Goal: Transaction & Acquisition: Download file/media

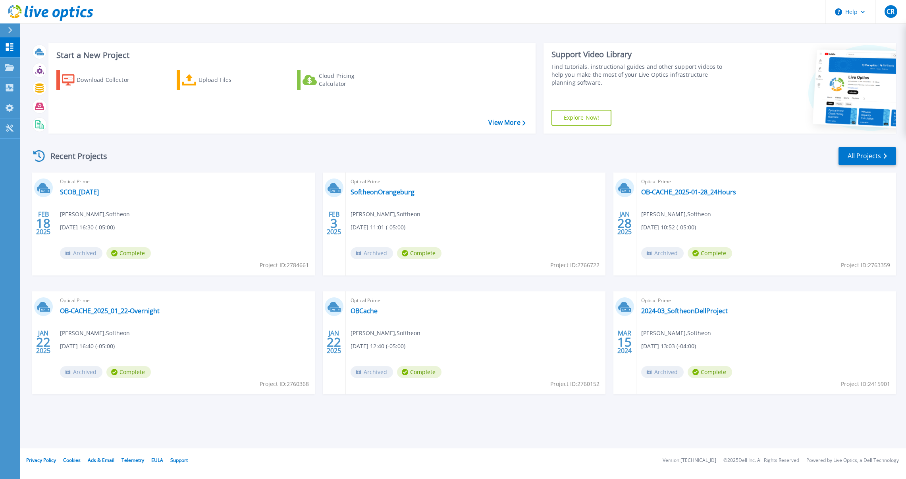
click at [142, 42] on div "Start a New Project Download Collector Upload Files Cloud Pricing Calculator Vi…" at bounding box center [464, 88] width 866 height 103
click at [101, 78] on div "Download Collector" at bounding box center [109, 80] width 64 height 16
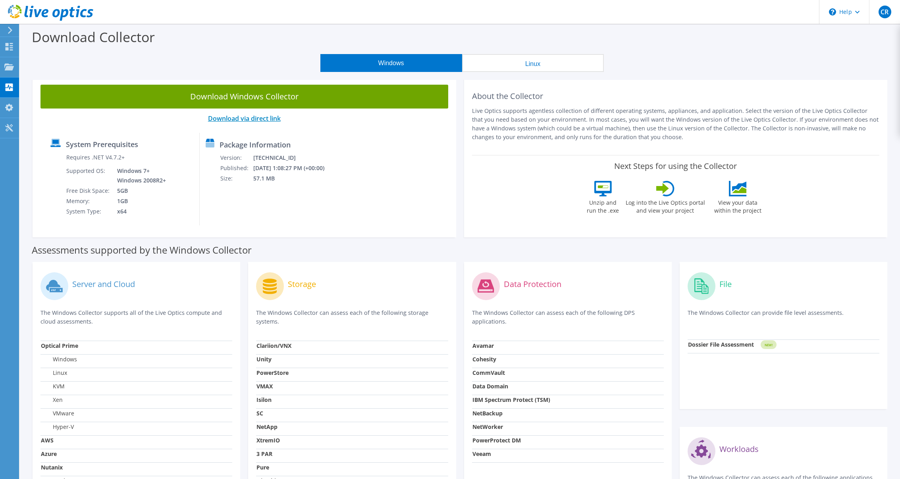
click at [234, 120] on link "Download via direct link" at bounding box center [244, 118] width 73 height 9
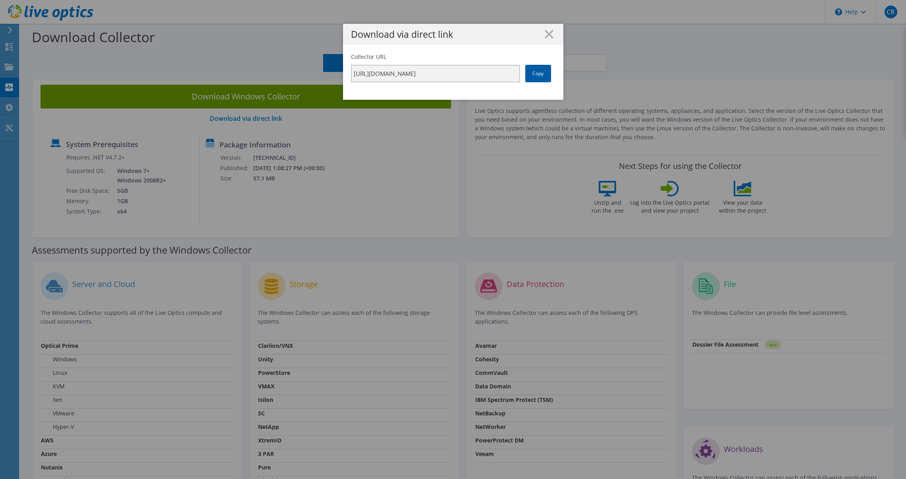
click at [537, 76] on link "Copy" at bounding box center [538, 73] width 26 height 17
click at [354, 263] on div "Download via direct link Collector URL https://app.liveoptics.com/collector/dir…" at bounding box center [453, 239] width 906 height 431
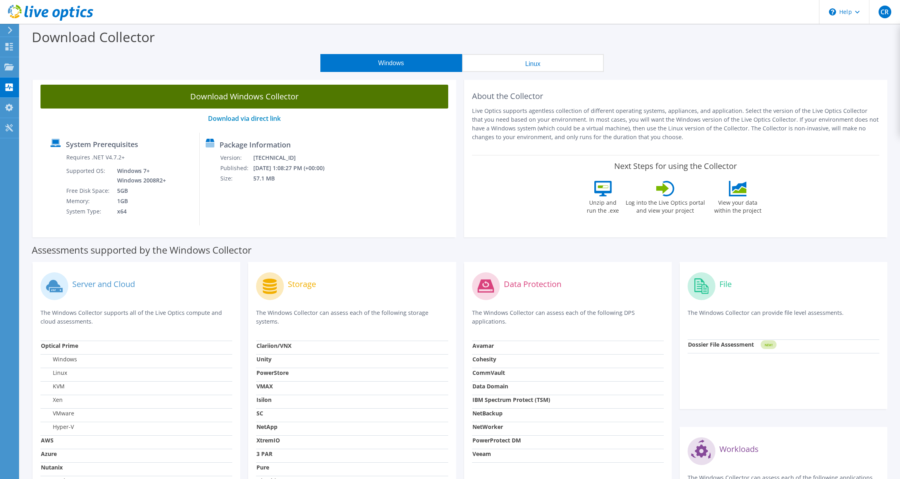
click at [245, 93] on link "Download Windows Collector" at bounding box center [245, 97] width 408 height 24
